Goal: Complete application form: Complete application form

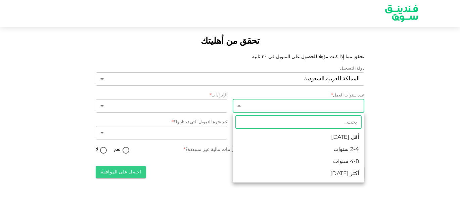
click at [281, 106] on body "تحقق من أهليتك تحقق مما إذا كنت مؤهلا للحصول على التمويل في ٣٠ ثانية دولة التسج…" at bounding box center [230, 100] width 460 height 201
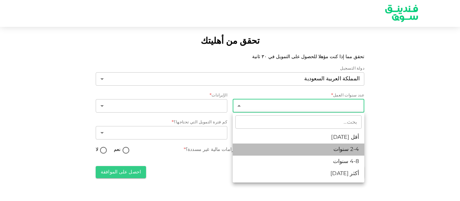
click at [342, 149] on li "2-4 سنوات" at bounding box center [299, 149] width 132 height 12
type input "2"
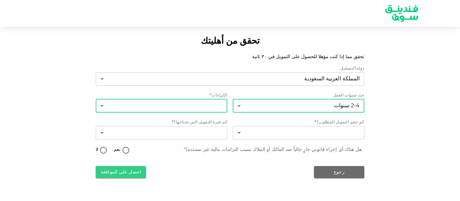
click at [199, 105] on body "تحقق من أهليتك تحقق مما إذا كنت مؤهلا للحصول على التمويل في ٣٠ ثانية دولة التسج…" at bounding box center [230, 100] width 460 height 201
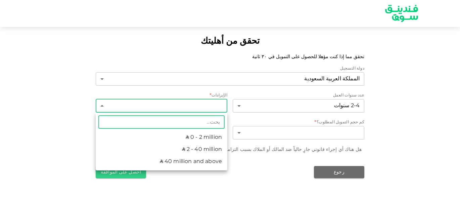
click at [198, 105] on div at bounding box center [230, 100] width 460 height 201
click at [198, 105] on body "تحقق من أهليتك تحقق مما إذا كنت مؤهلا للحصول على التمويل في ٣٠ ثانية دولة التسج…" at bounding box center [230, 100] width 460 height 201
click at [205, 138] on li "ʢ 0 - 2 million" at bounding box center [162, 137] width 132 height 12
type input "1"
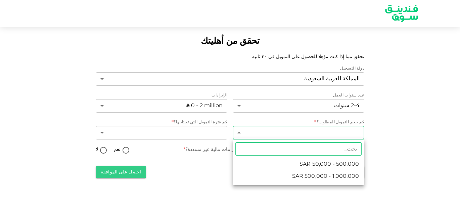
click at [317, 131] on body "تحقق من أهليتك تحقق مما إذا كنت مؤهلا للحصول على التمويل في ٣٠ ثانية دولة التسج…" at bounding box center [230, 100] width 460 height 201
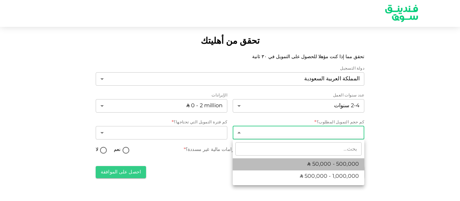
click at [328, 165] on span "ʢ 50,000 - 500,000" at bounding box center [333, 164] width 52 height 8
type input "1"
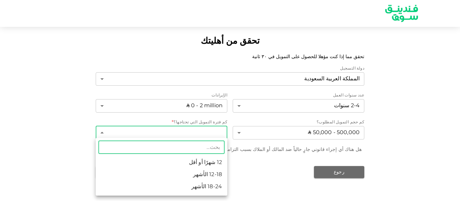
click at [188, 133] on body "تحقق من أهليتك تحقق مما إذا كنت مؤهلا للحصول على التمويل في ٣٠ ثانية دولة التسج…" at bounding box center [230, 100] width 460 height 201
click at [257, 169] on div at bounding box center [230, 100] width 460 height 201
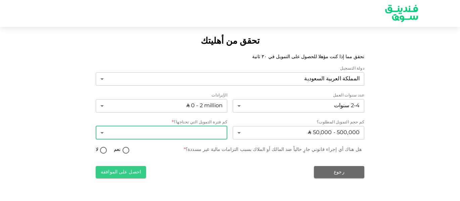
click at [187, 132] on body "تحقق من أهليتك تحقق مما إذا كنت مؤهلا للحصول على التمويل في ٣٠ ثانية دولة التسج…" at bounding box center [230, 100] width 460 height 201
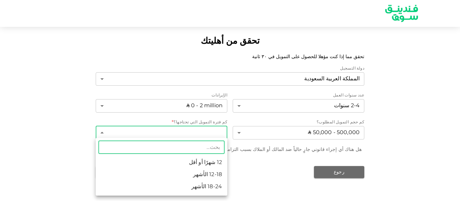
click at [281, 178] on div at bounding box center [230, 100] width 460 height 201
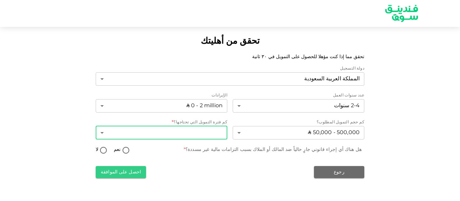
click at [194, 129] on body "تحقق من أهليتك تحقق مما إذا كنت مؤهلا للحصول على التمويل في ٣٠ ثانية دولة التسج…" at bounding box center [230, 100] width 460 height 201
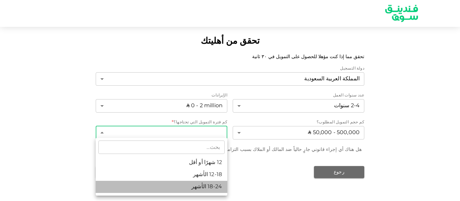
click at [202, 185] on li "18-24 الأشهر" at bounding box center [162, 187] width 132 height 12
type input "3"
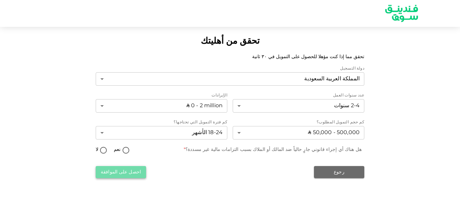
click at [136, 171] on button "احصل على الموافقة" at bounding box center [121, 172] width 50 height 12
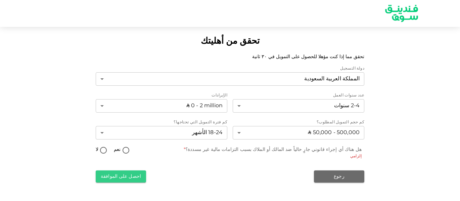
click at [102, 150] on input "لا" at bounding box center [103, 150] width 10 height 9
radio input "true"
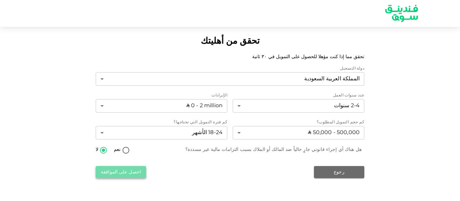
click at [130, 173] on button "احصل على الموافقة" at bounding box center [121, 172] width 50 height 12
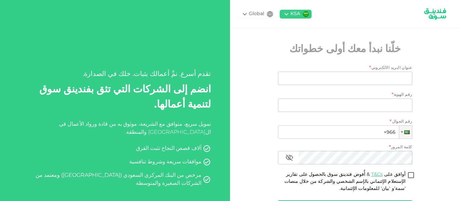
click at [249, 14] on icon at bounding box center [245, 14] width 8 height 8
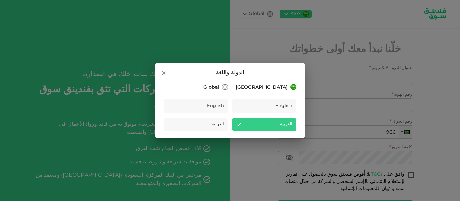
click at [203, 87] on div "Global" at bounding box center [196, 87] width 64 height 8
click at [215, 86] on div "Global" at bounding box center [212, 87] width 16 height 7
click at [162, 72] on icon at bounding box center [164, 73] width 6 height 6
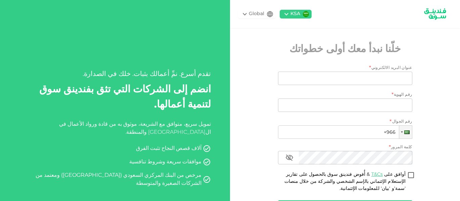
click at [253, 54] on div "KSA Global خلّنا نبدأ معك أولى خطواتك عنوان البريد الالكتروني * عنوان البريد ال…" at bounding box center [345, 124] width 230 height 249
